Goal: Check status: Check status

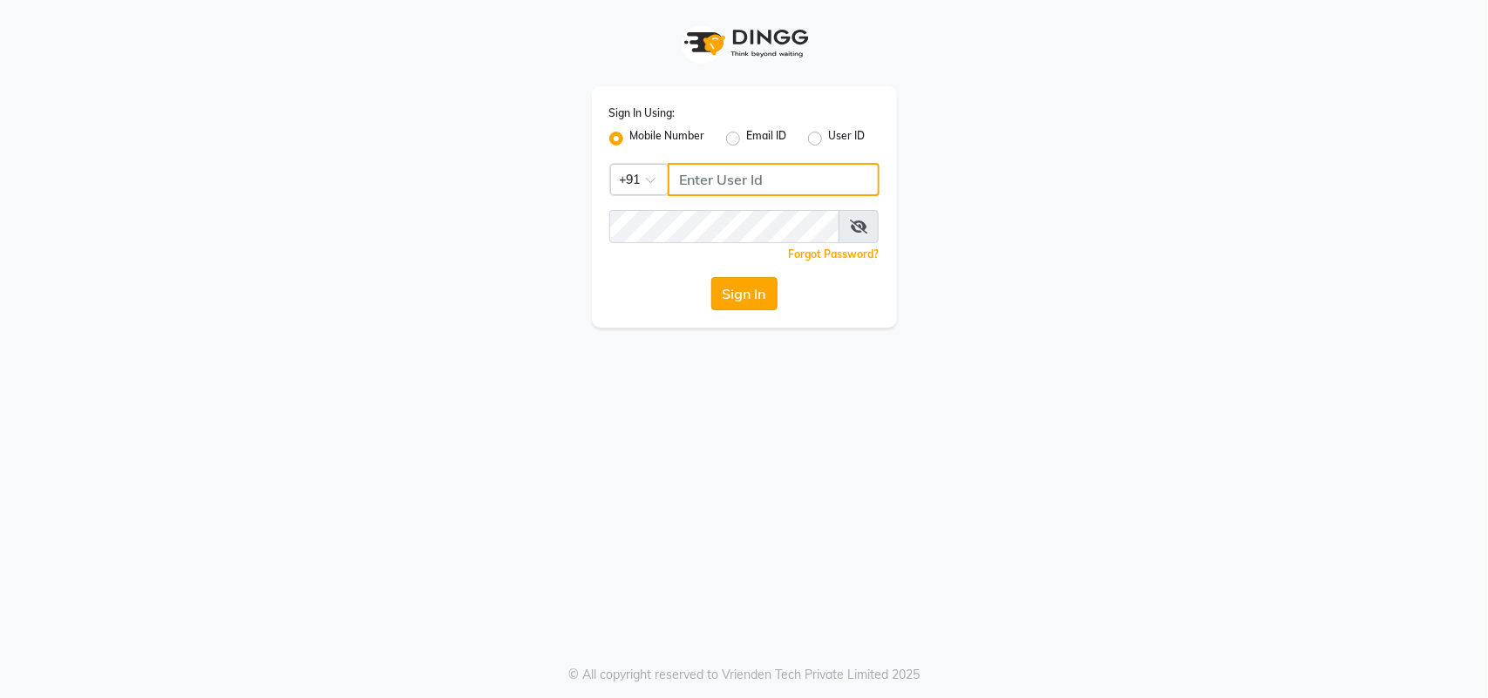
type input "9324581241"
click at [730, 301] on button "Sign In" at bounding box center [744, 293] width 66 height 33
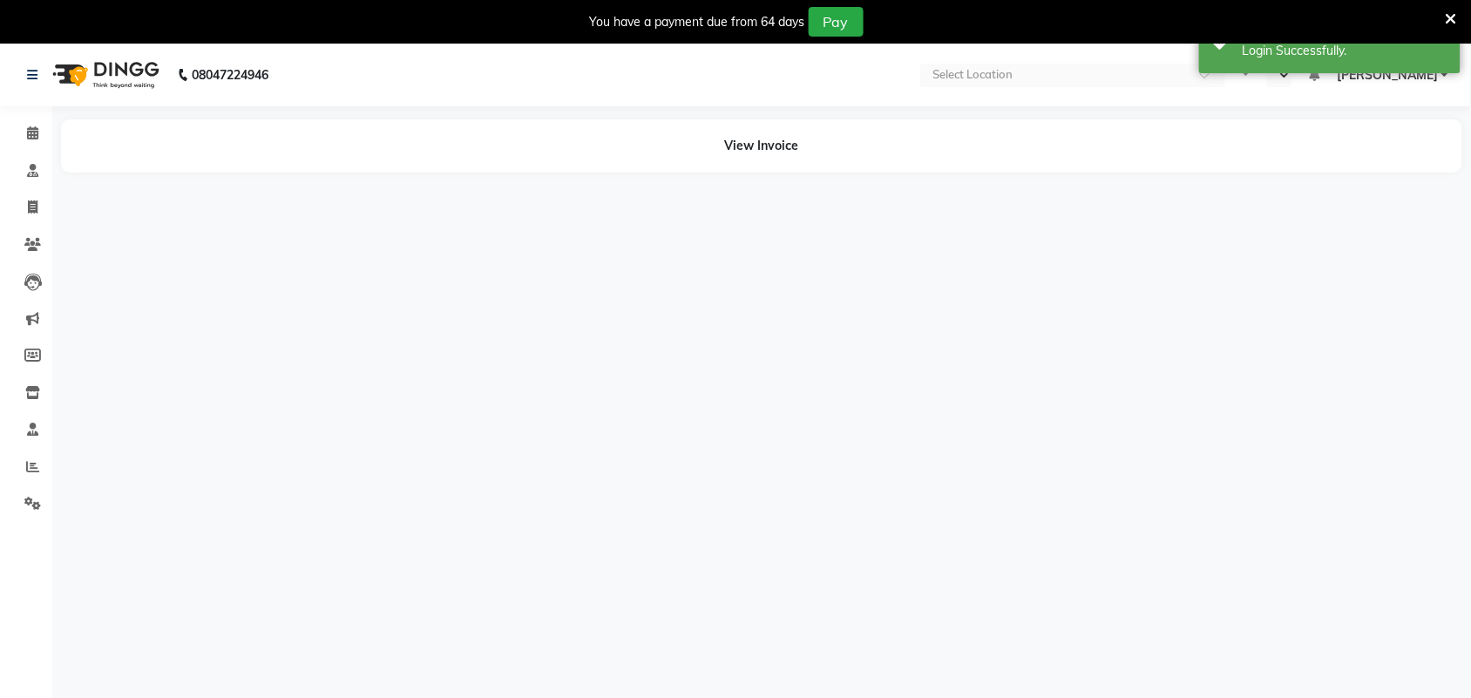
select select "en"
